Goal: Task Accomplishment & Management: Use online tool/utility

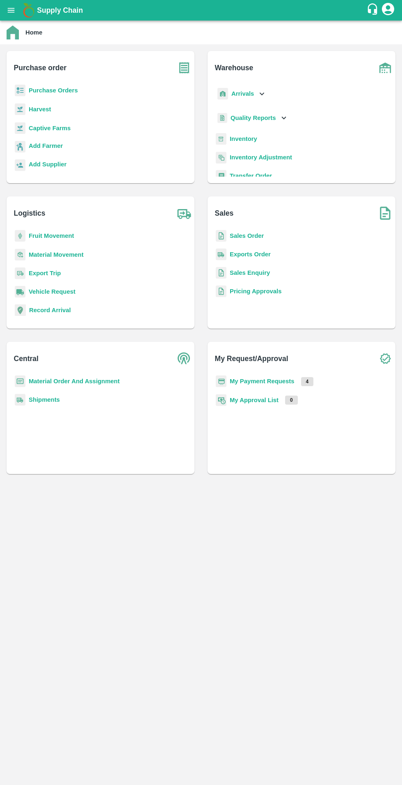
click at [248, 138] on b "Inventory" at bounding box center [244, 138] width 28 height 7
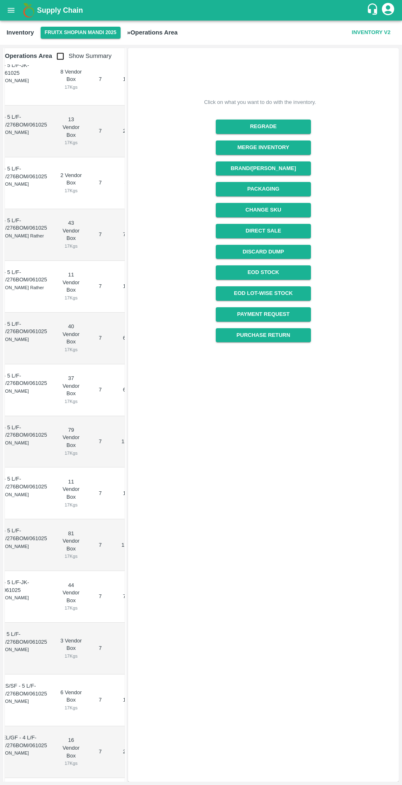
scroll to position [1264, 0]
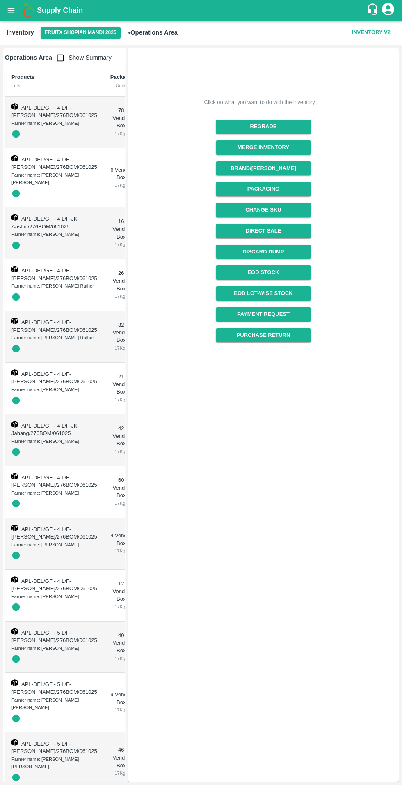
click at [58, 54] on input "checkbox" at bounding box center [60, 58] width 16 height 16
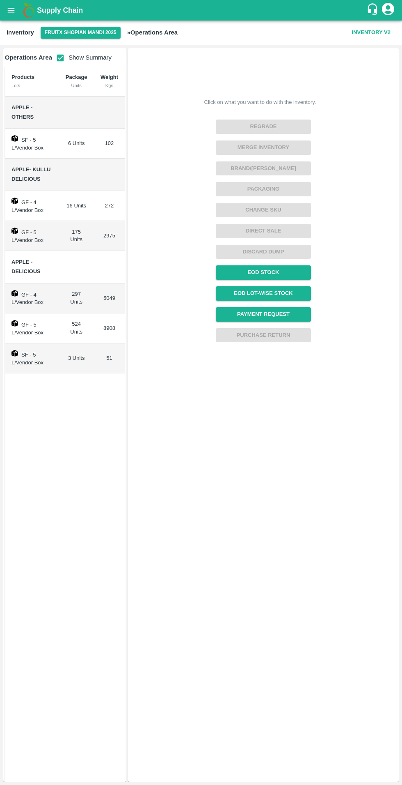
click at [285, 276] on link "EOD Stock" at bounding box center [263, 272] width 95 height 14
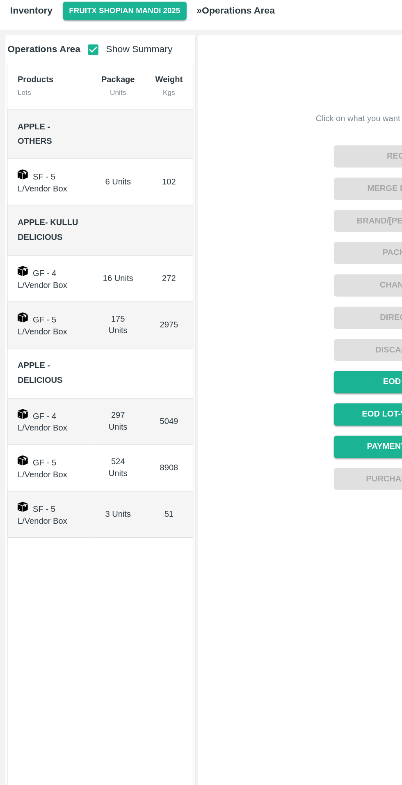
click at [41, 246] on td "GF - 5 L/Vendor Box" at bounding box center [32, 236] width 54 height 30
click at [54, 57] on input "checkbox" at bounding box center [60, 58] width 16 height 16
checkbox input "false"
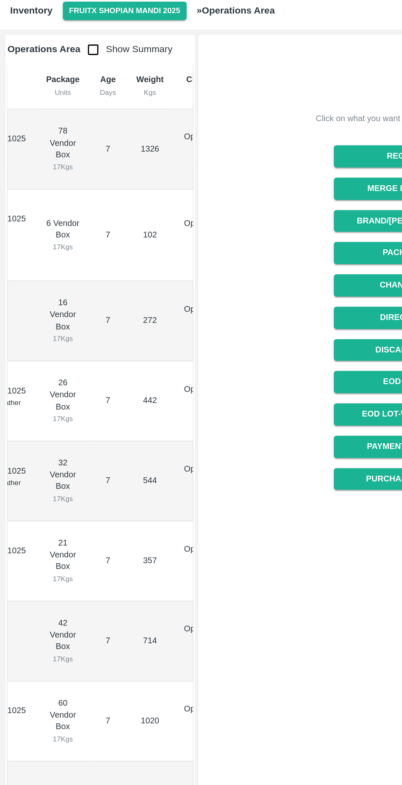
scroll to position [0, 87]
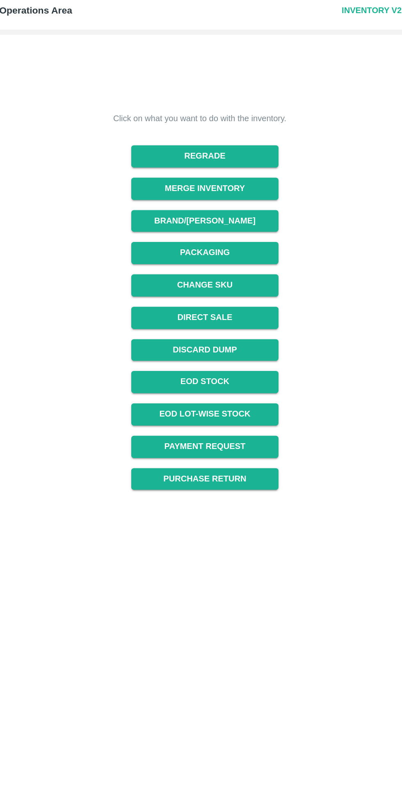
click at [297, 125] on button "Regrade" at bounding box center [263, 126] width 95 height 14
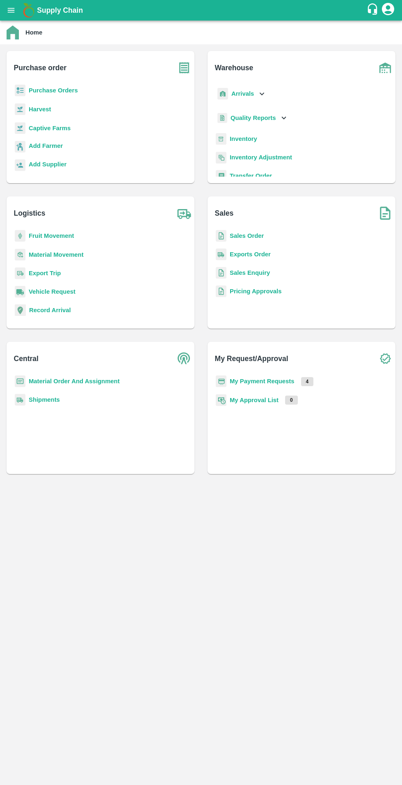
click at [250, 138] on b "Inventory" at bounding box center [244, 138] width 28 height 7
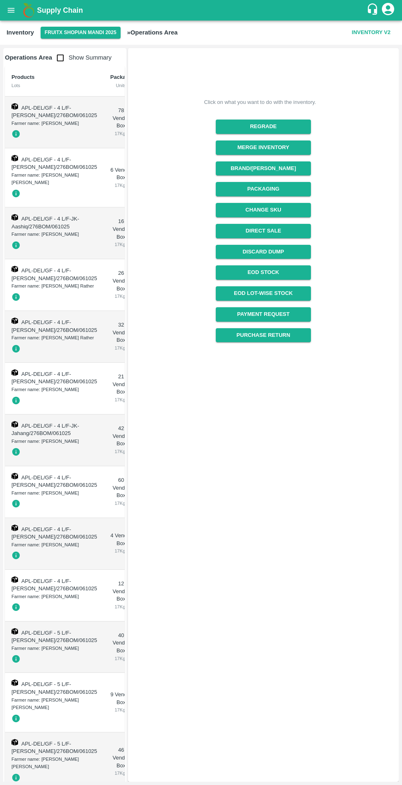
click at [293, 133] on button "Regrade" at bounding box center [263, 126] width 95 height 14
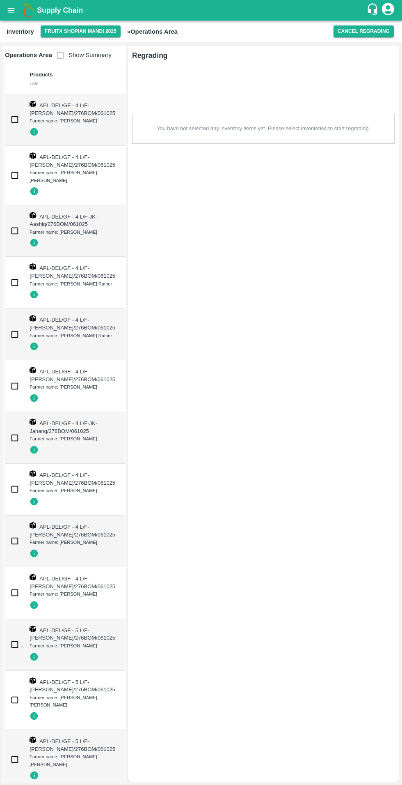
click at [10, 125] on input "checkbox" at bounding box center [15, 119] width 16 height 16
checkbox input "true"
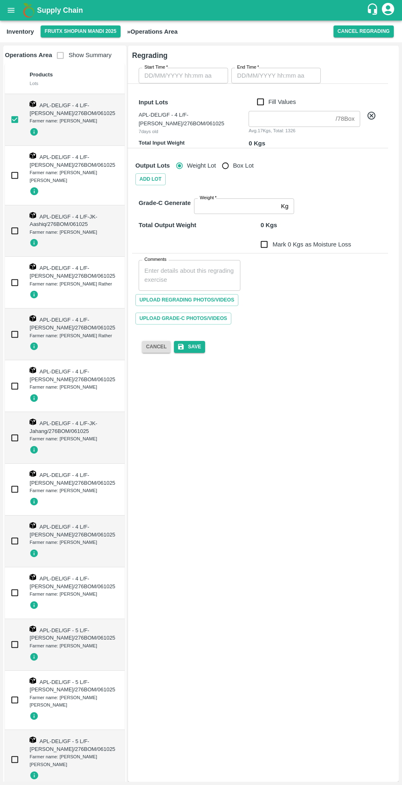
click at [11, 175] on input "checkbox" at bounding box center [15, 175] width 16 height 16
checkbox input "true"
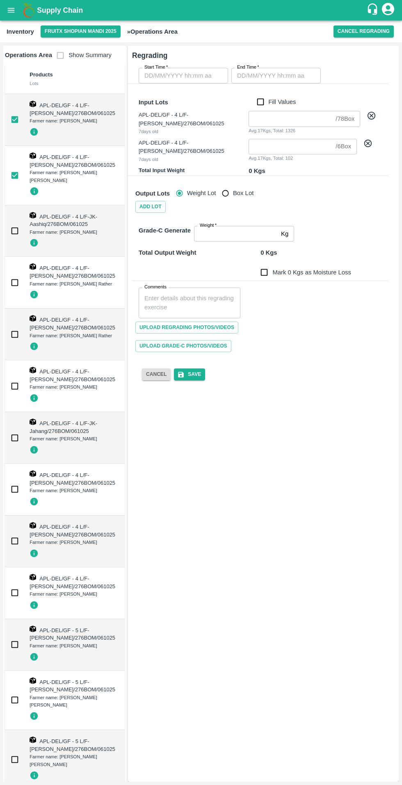
click at [8, 234] on input "checkbox" at bounding box center [15, 231] width 16 height 16
checkbox input "true"
